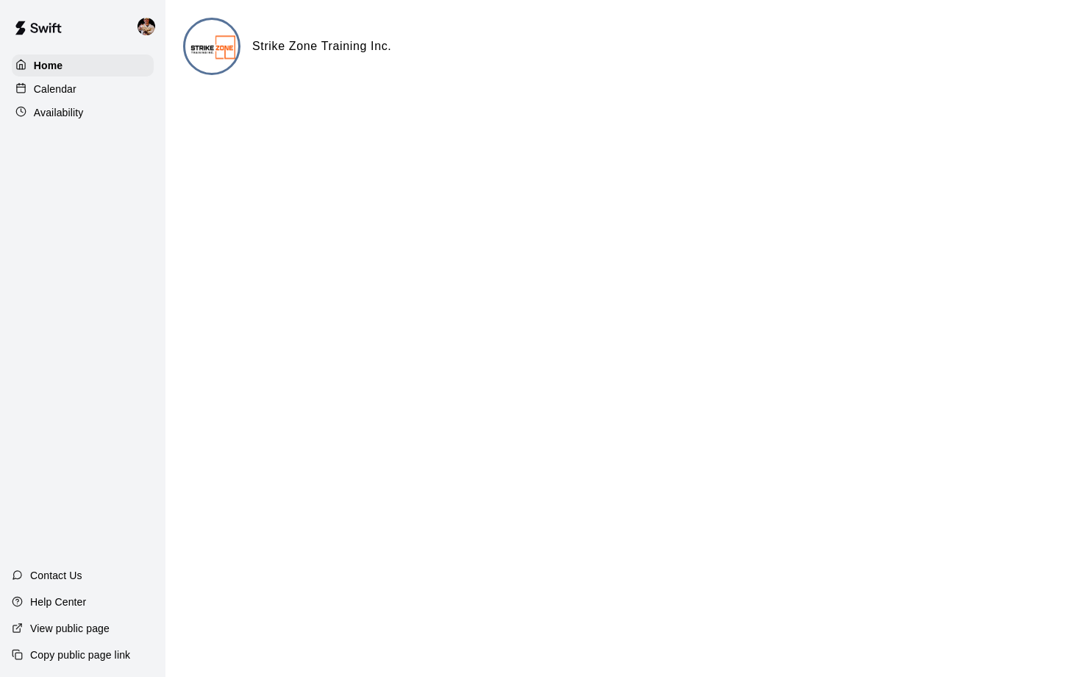
click at [66, 99] on div "Home Calendar Availability" at bounding box center [83, 89] width 166 height 72
click at [74, 82] on p "Calendar" at bounding box center [55, 89] width 43 height 15
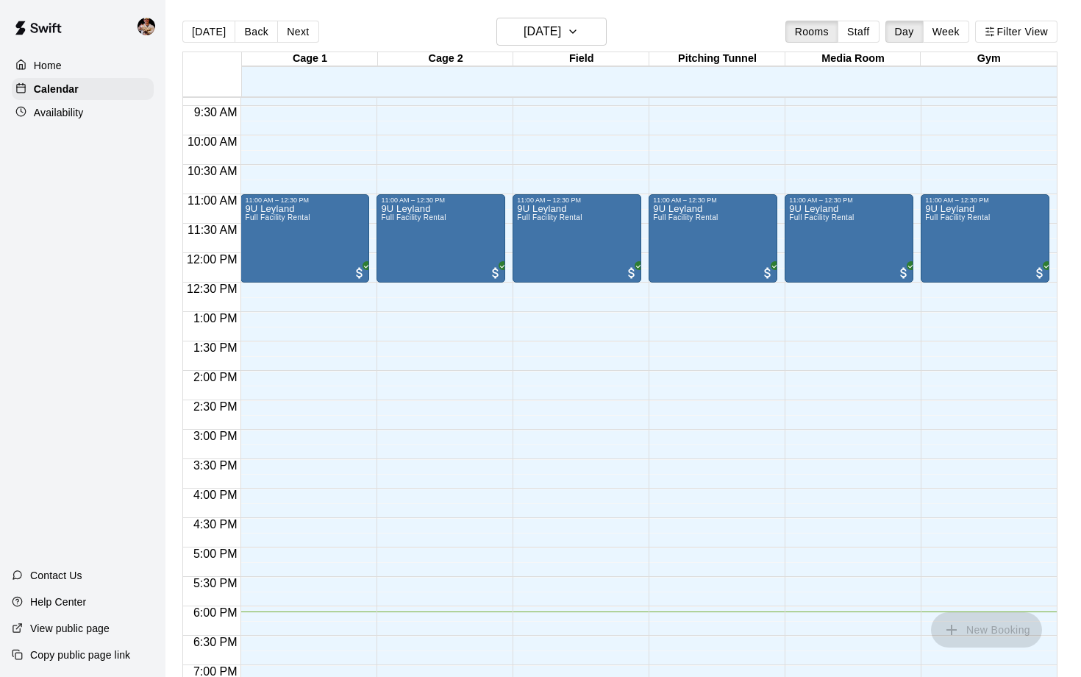
scroll to position [554, 0]
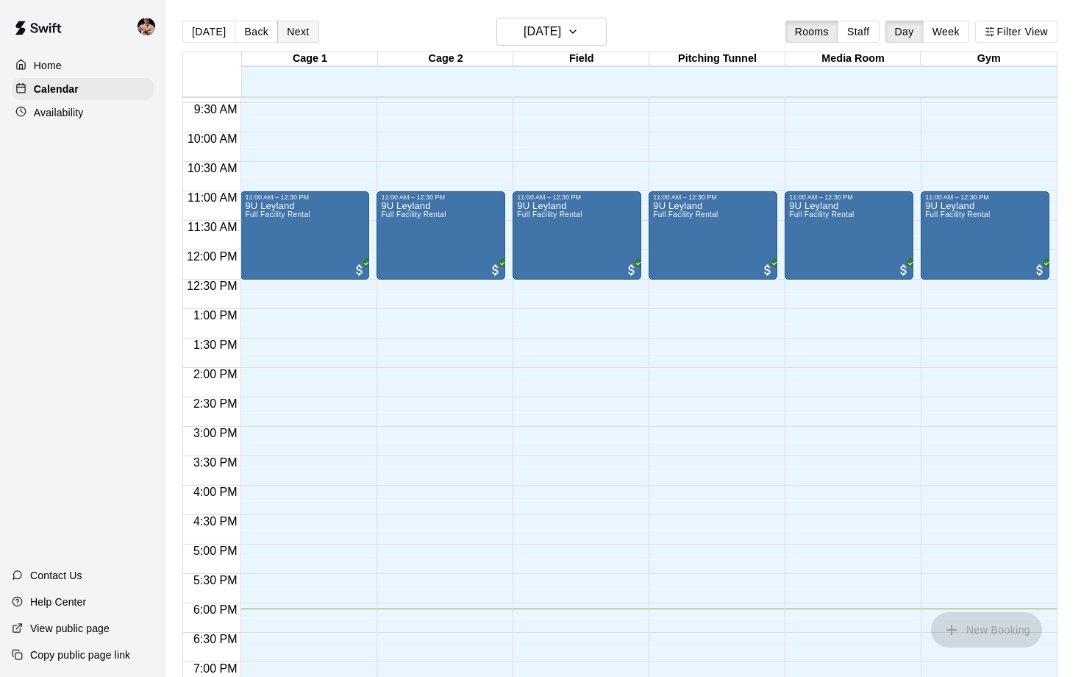
click at [287, 31] on button "Next" at bounding box center [297, 32] width 41 height 22
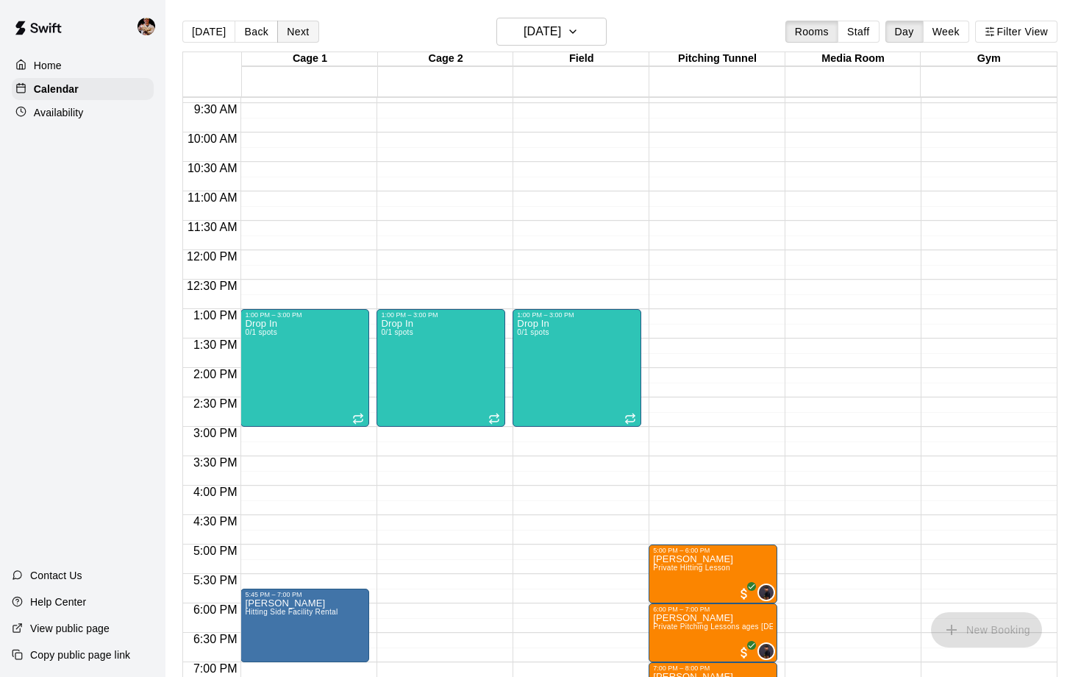
click at [287, 31] on button "Next" at bounding box center [297, 32] width 41 height 22
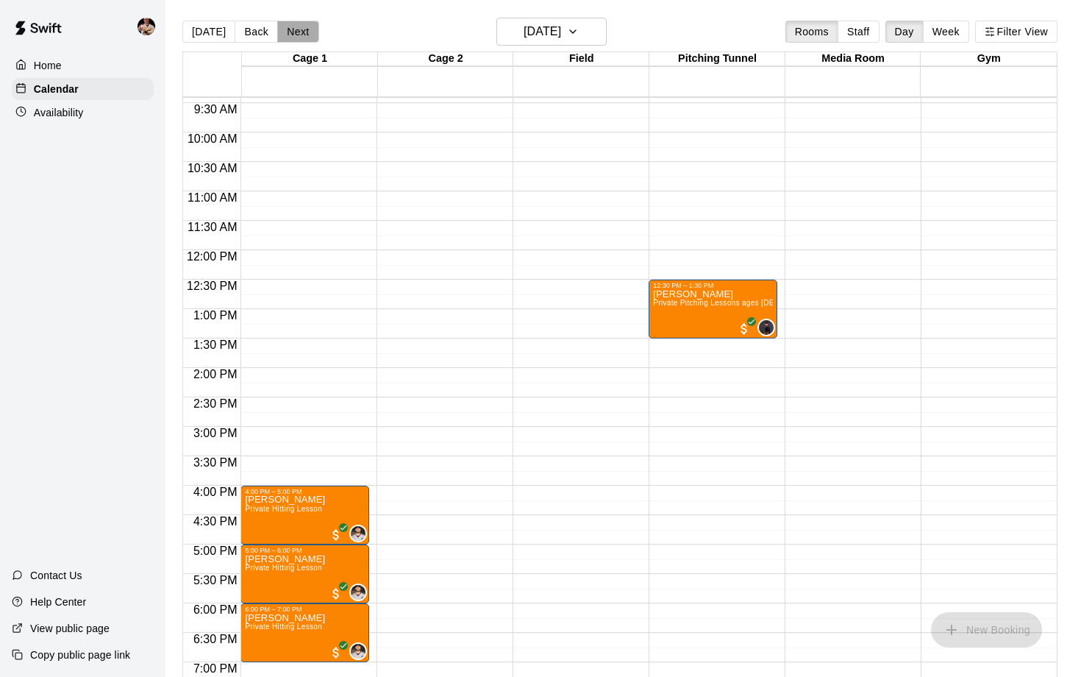
click at [287, 31] on button "Next" at bounding box center [297, 32] width 41 height 22
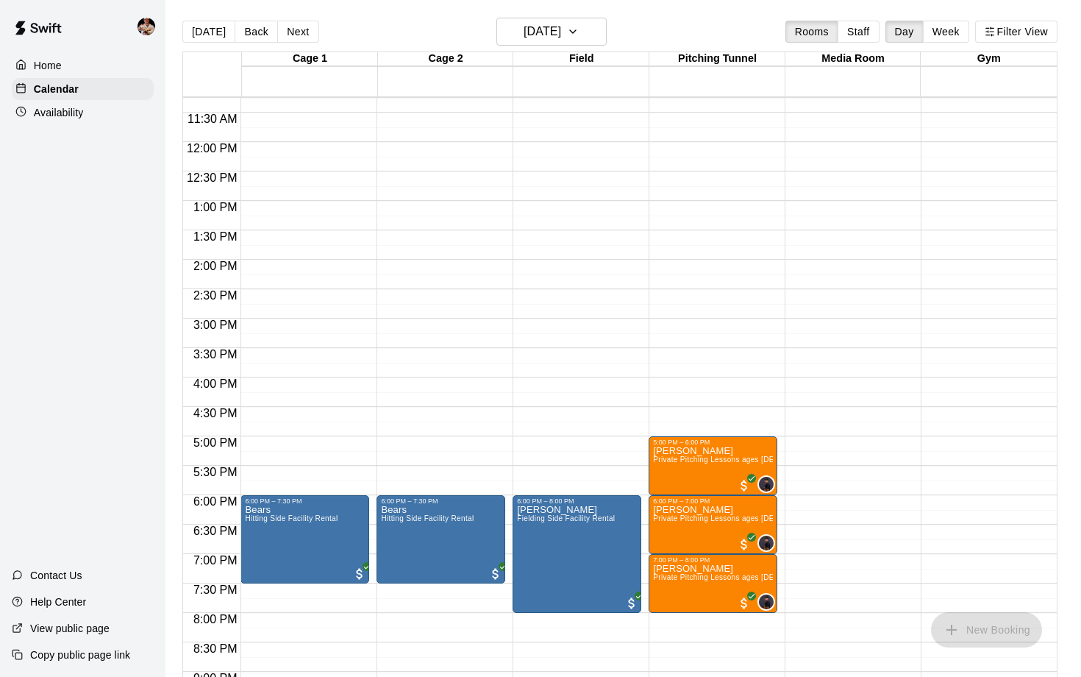
scroll to position [660, 0]
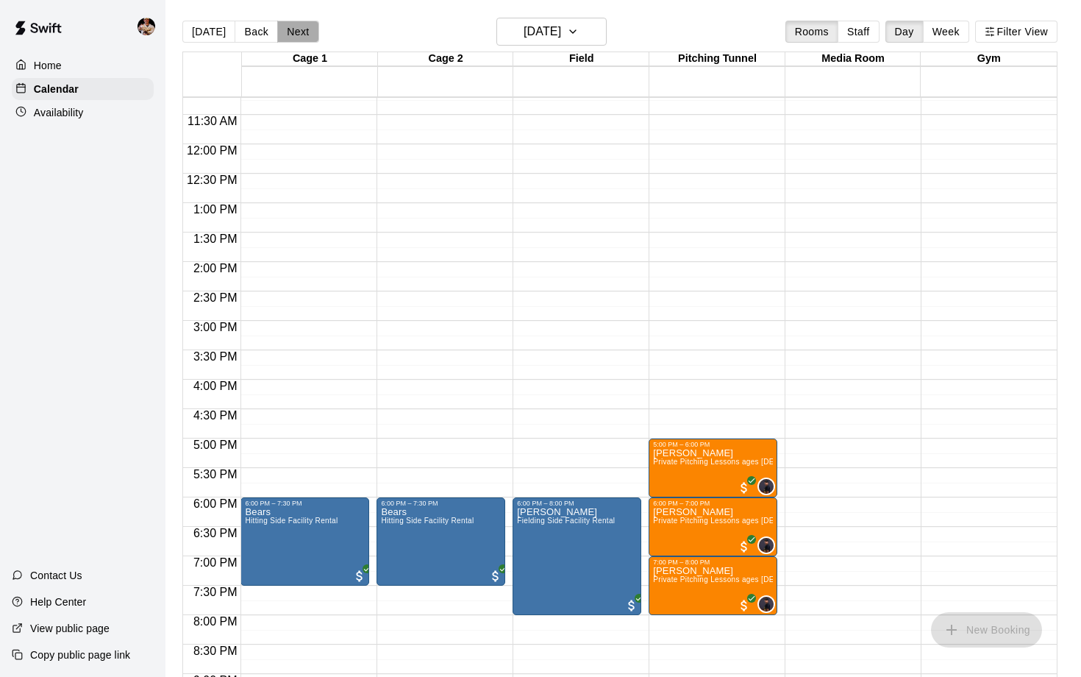
click at [302, 29] on button "Next" at bounding box center [297, 32] width 41 height 22
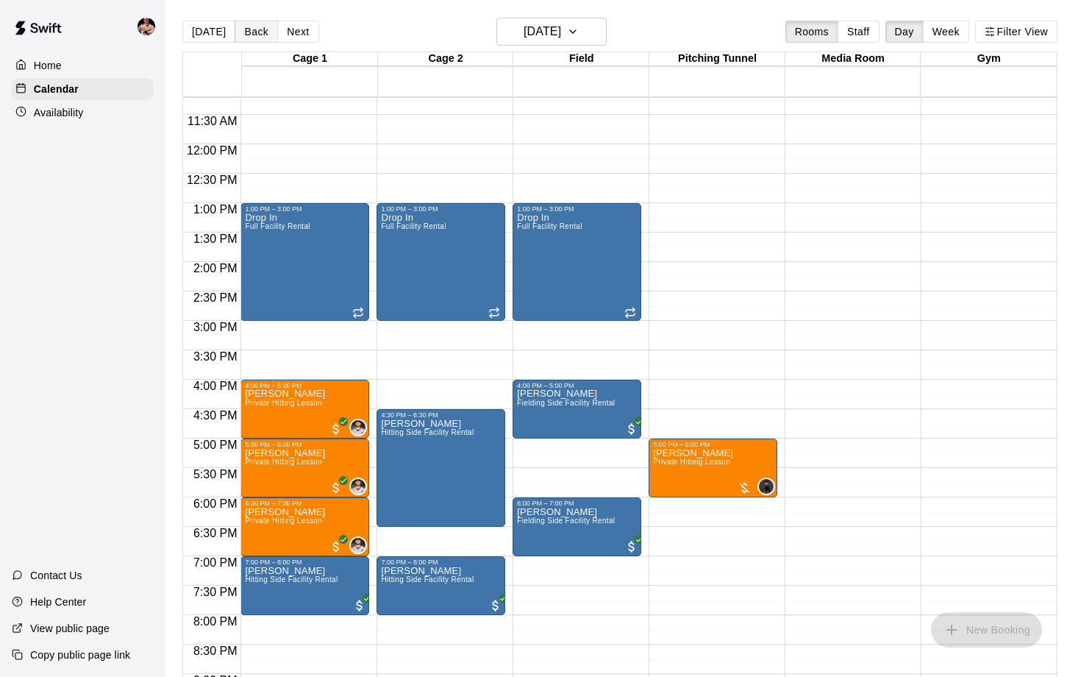
click at [255, 24] on button "Back" at bounding box center [256, 32] width 43 height 22
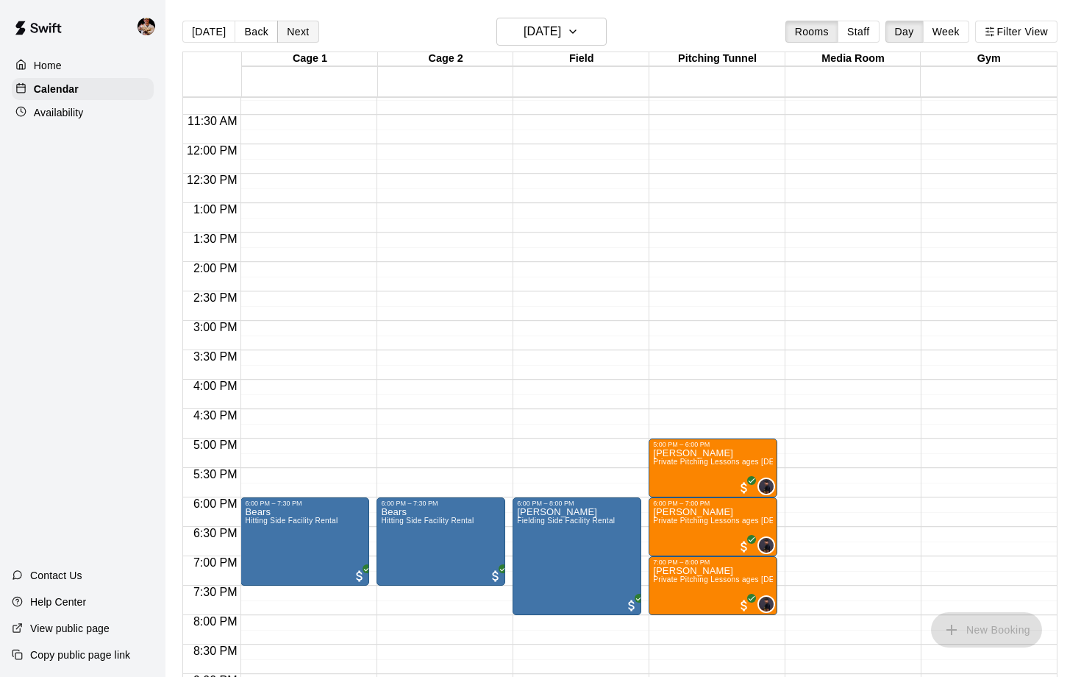
click at [297, 40] on button "Next" at bounding box center [297, 32] width 41 height 22
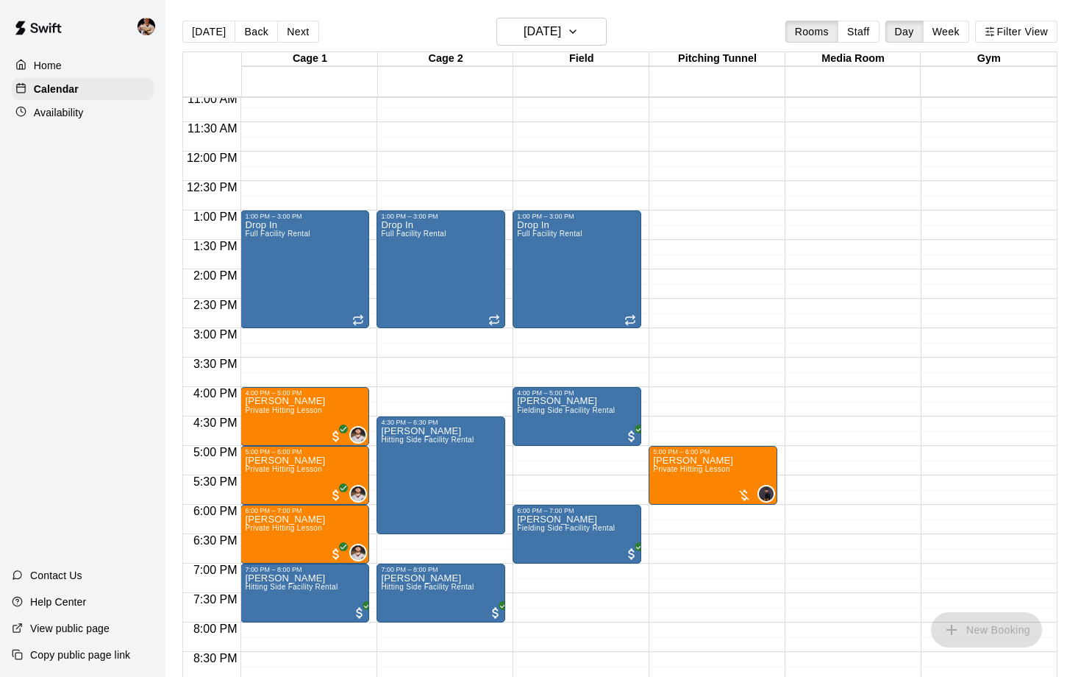
scroll to position [647, 0]
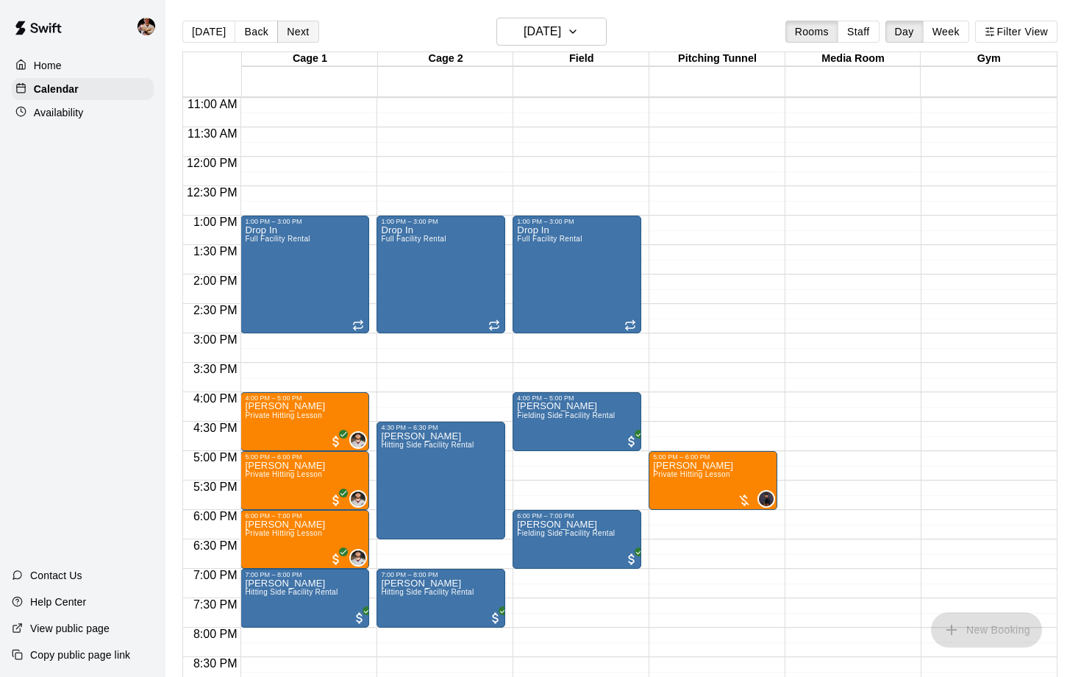
click at [301, 23] on button "Next" at bounding box center [297, 32] width 41 height 22
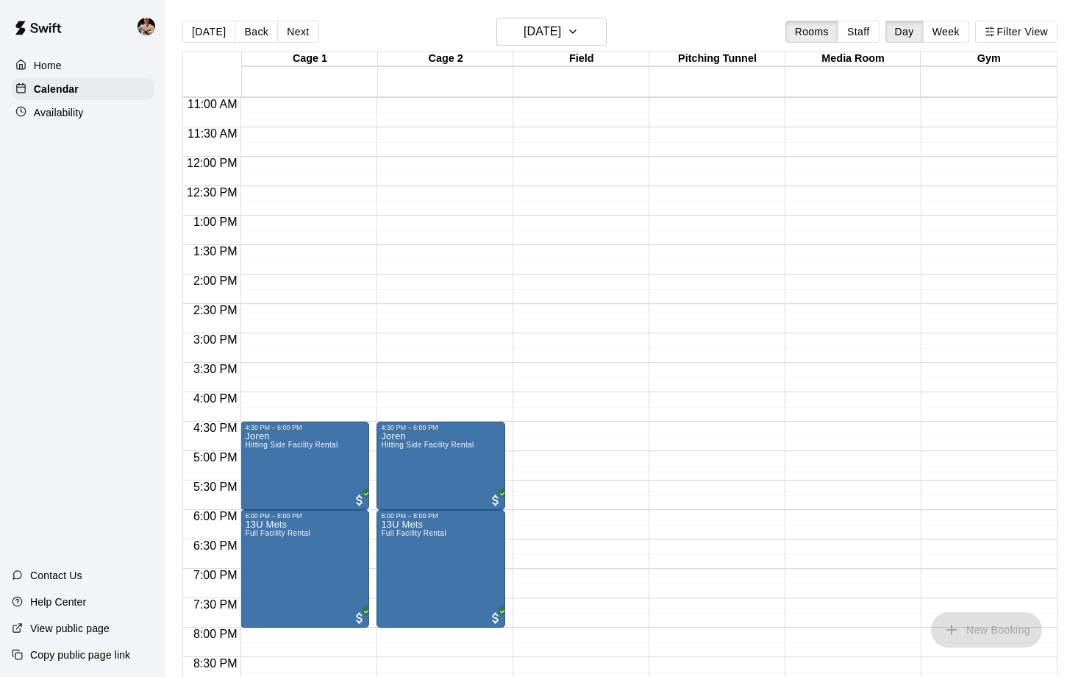
click at [286, 66] on div "Cage 1" at bounding box center [310, 59] width 136 height 14
click at [246, 22] on button "Back" at bounding box center [256, 32] width 43 height 22
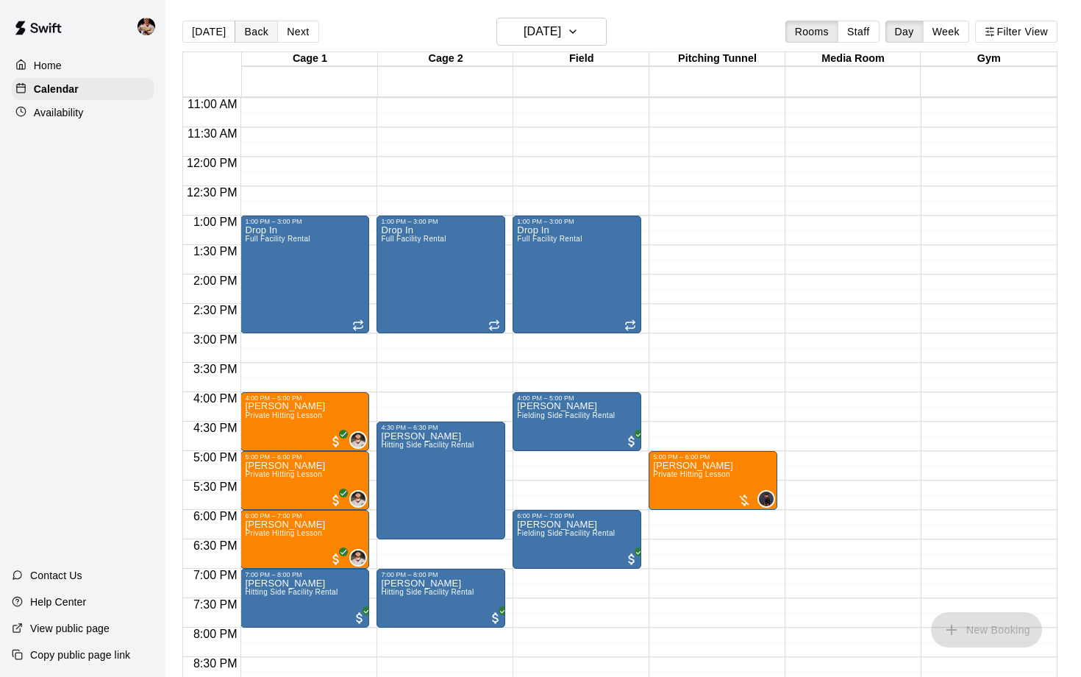
click at [246, 22] on button "Back" at bounding box center [256, 32] width 43 height 22
